Goal: Information Seeking & Learning: Learn about a topic

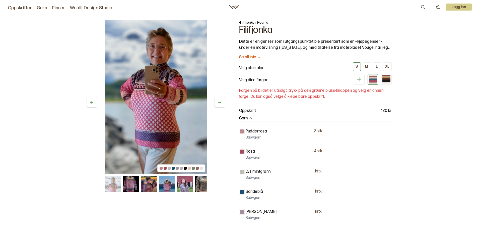
click at [203, 183] on img at bounding box center [203, 184] width 16 height 16
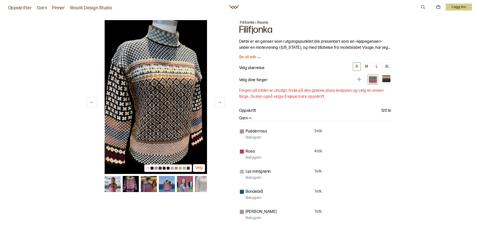
click at [185, 184] on img at bounding box center [185, 184] width 16 height 16
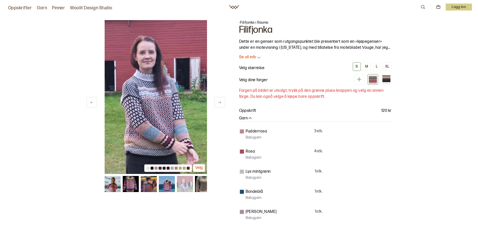
click at [167, 181] on img at bounding box center [167, 184] width 16 height 16
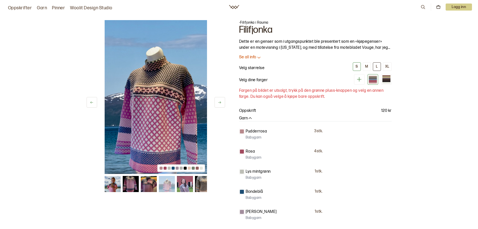
click at [377, 66] on div "L" at bounding box center [377, 66] width 2 height 5
click at [360, 79] on icon at bounding box center [359, 79] width 6 height 6
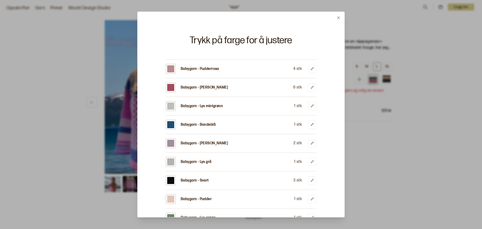
click at [408, 173] on div at bounding box center [241, 114] width 482 height 229
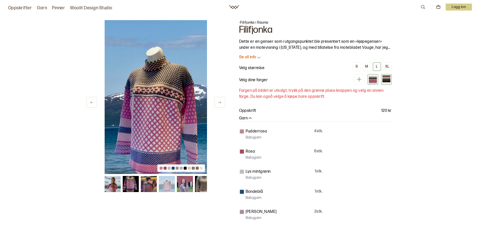
click at [388, 78] on div at bounding box center [387, 78] width 8 height 1
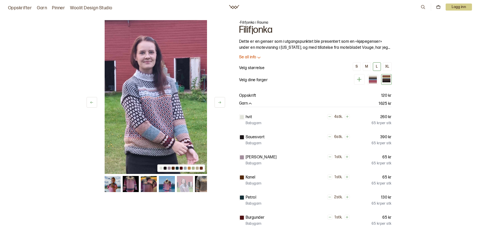
click at [387, 79] on div at bounding box center [387, 79] width 8 height 1
click at [377, 67] on div "L" at bounding box center [377, 66] width 2 height 5
click at [366, 66] on div "M" at bounding box center [366, 66] width 3 height 5
click at [244, 58] on p "Se all info" at bounding box center [247, 57] width 17 height 5
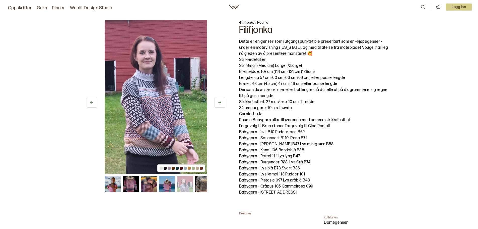
drag, startPoint x: 235, startPoint y: 38, endPoint x: 340, endPoint y: 194, distance: 188.6
copy div "Dette er en genser som i utgangspunktet ble presentert som en «kjøpegenser» und…"
click at [391, 91] on p "Dersom du ønsker ermer eller bol lengre må du telle ut på diagrammene, og regne…" at bounding box center [315, 93] width 153 height 12
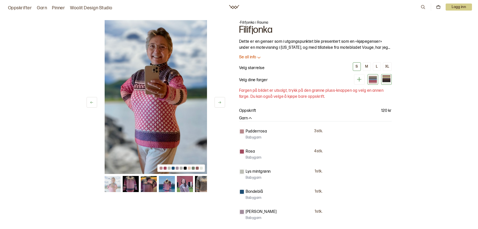
click at [388, 76] on div at bounding box center [387, 76] width 8 height 1
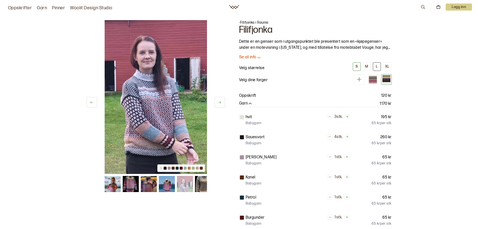
click at [376, 65] on div "L" at bounding box center [377, 66] width 2 height 5
click at [250, 56] on p "Se all info" at bounding box center [247, 57] width 17 height 5
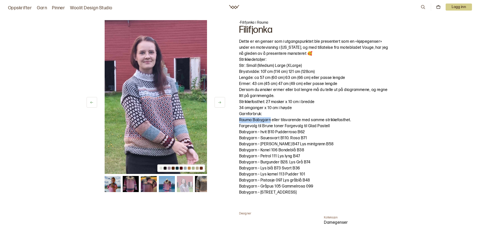
drag, startPoint x: 238, startPoint y: 118, endPoint x: 270, endPoint y: 118, distance: 32.1
copy p "Rauma Babygarn"
